Goal: Task Accomplishment & Management: Complete application form

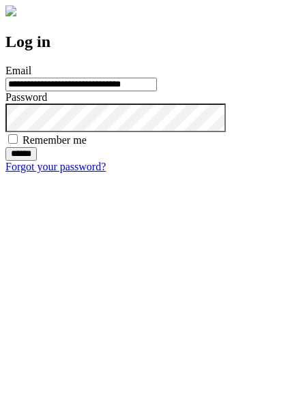
type input "**********"
click at [37, 161] on input "******" at bounding box center [20, 154] width 31 height 14
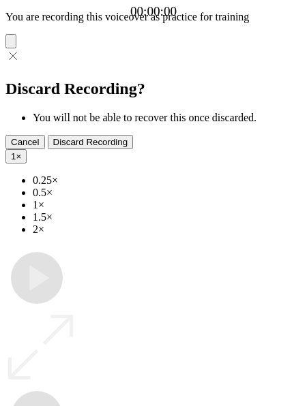
type input "**********"
